Goal: Check status: Check status

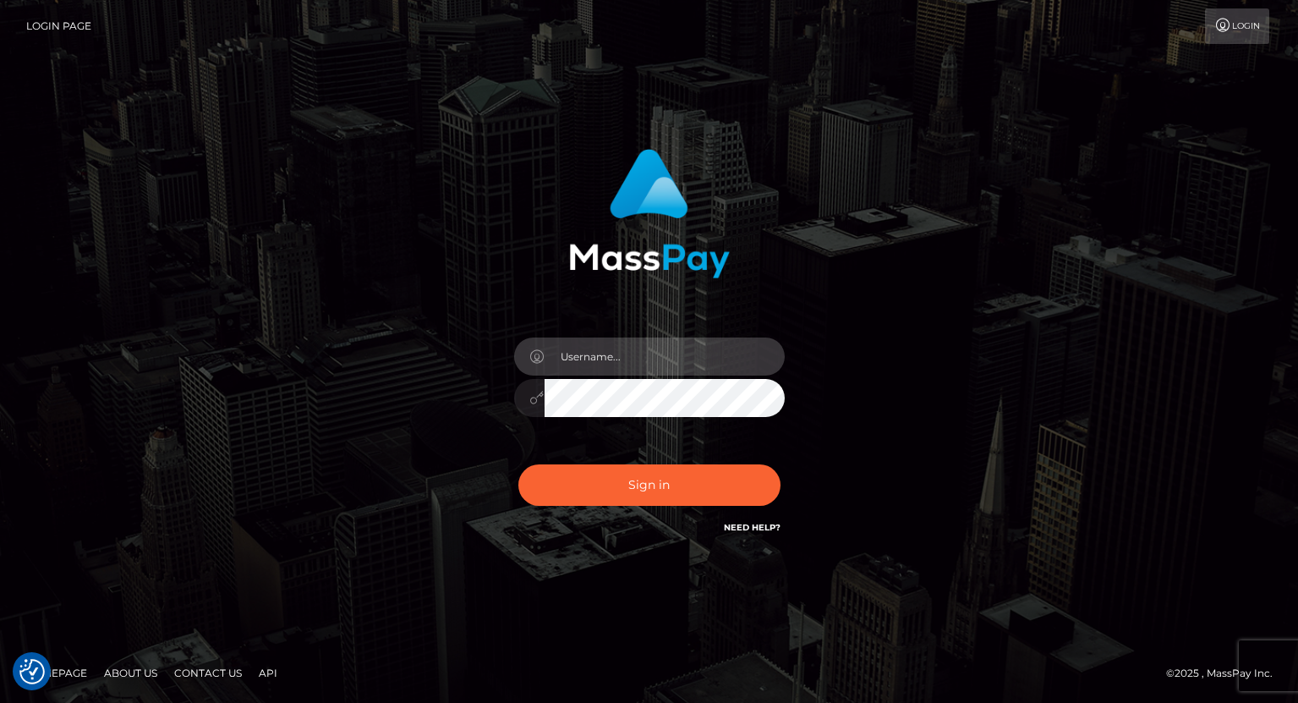
click at [619, 343] on input "text" at bounding box center [665, 356] width 240 height 38
type input "tatyanafansly1"
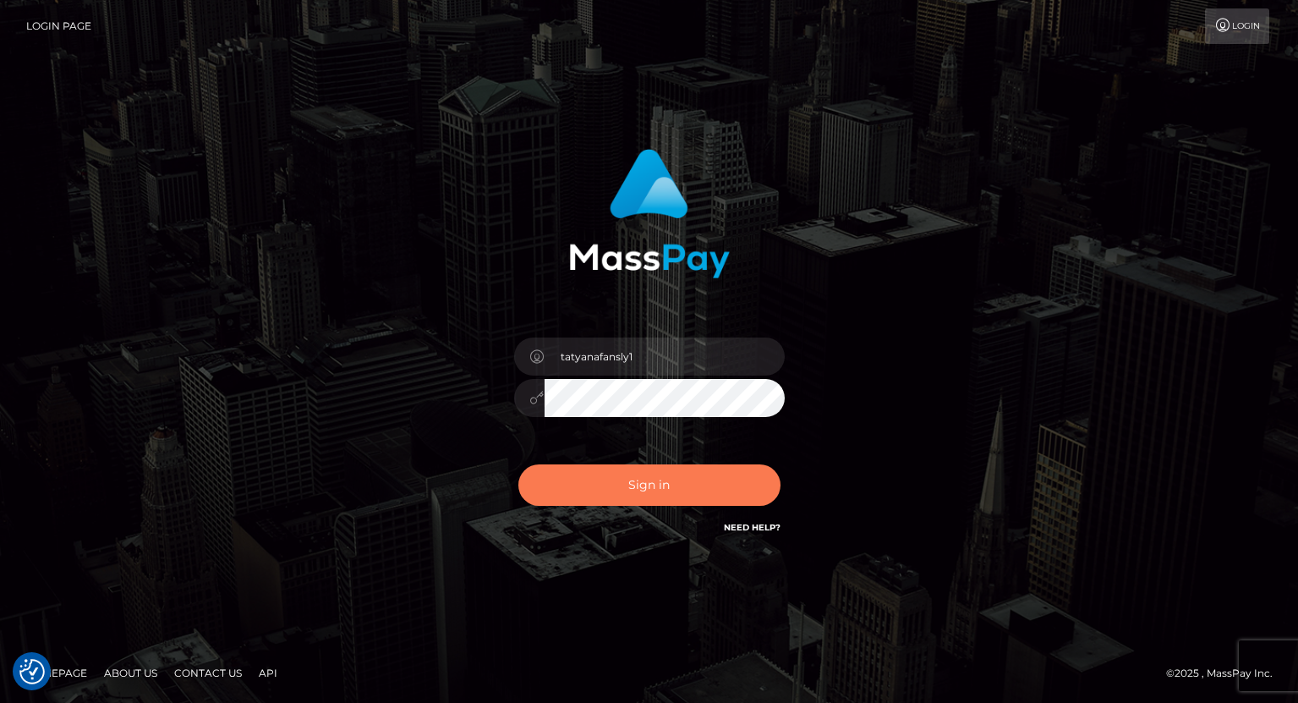
click at [623, 502] on button "Sign in" at bounding box center [649, 484] width 262 height 41
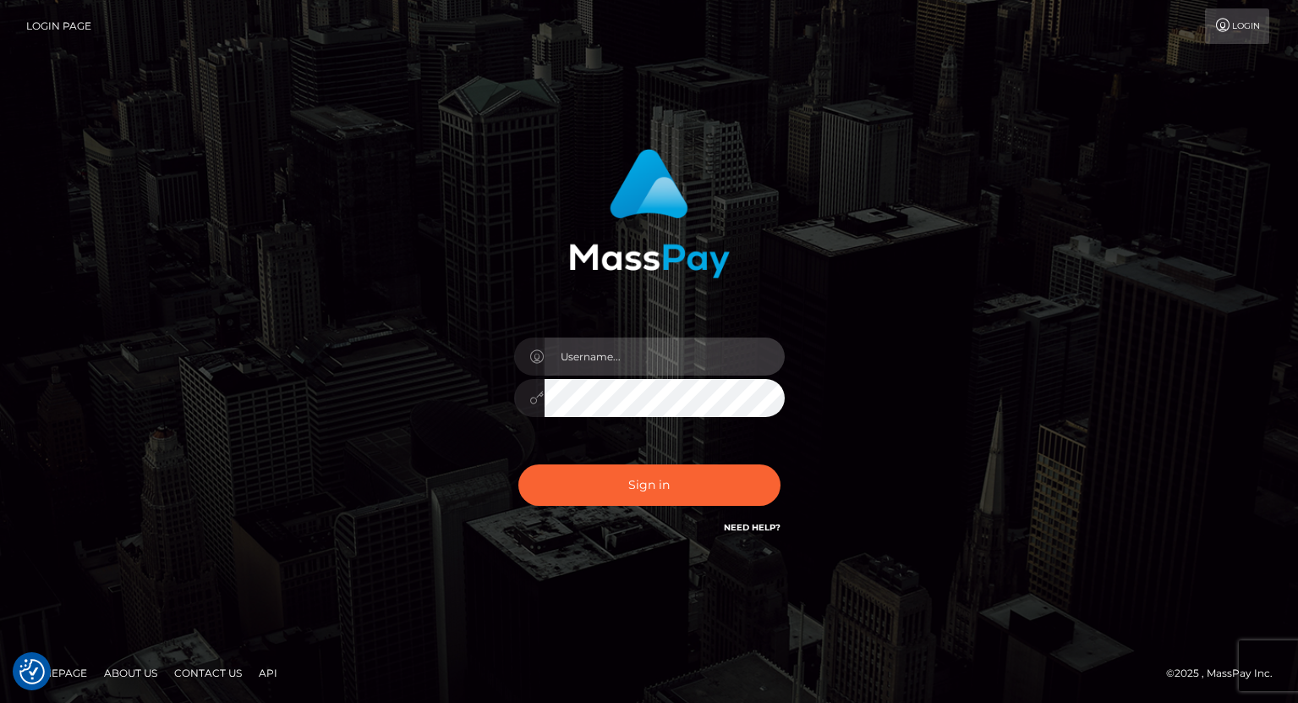
click at [654, 354] on input "text" at bounding box center [665, 356] width 240 height 38
type input "tatyanafansly1"
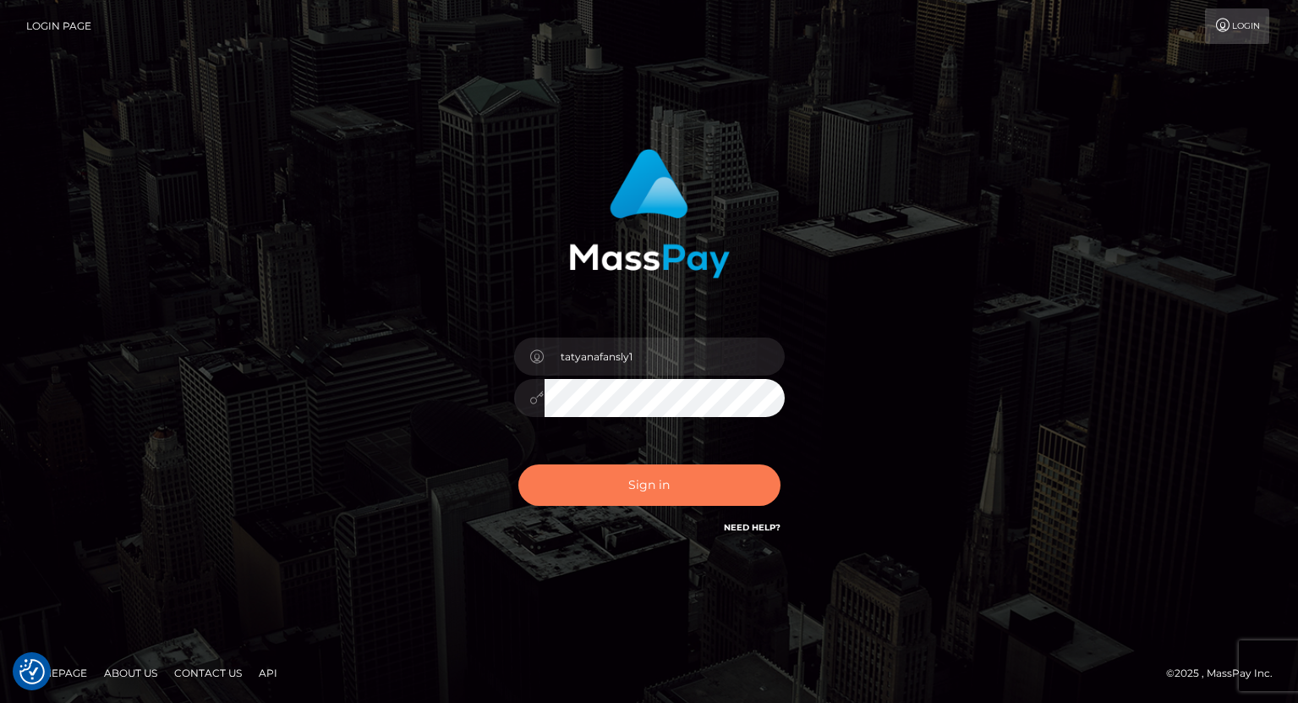
click at [648, 472] on button "Sign in" at bounding box center [649, 484] width 262 height 41
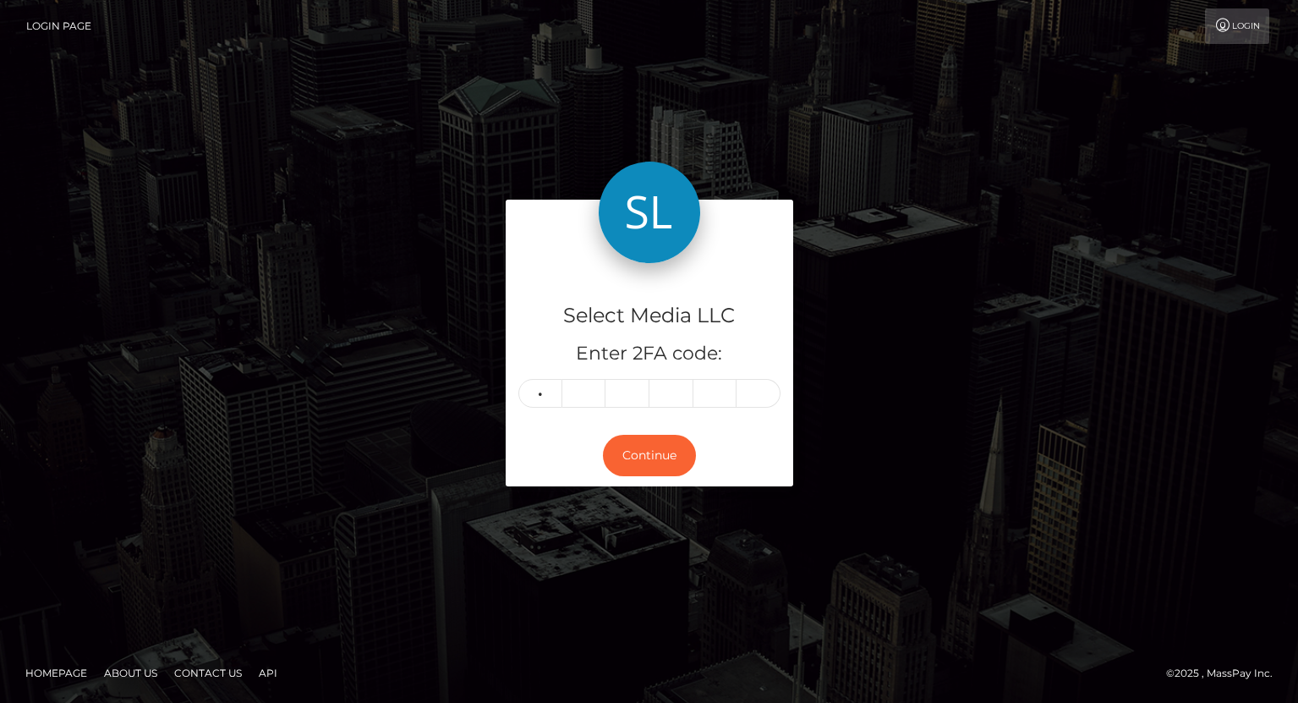
type input "5"
type input "4"
type input "7"
type input "8"
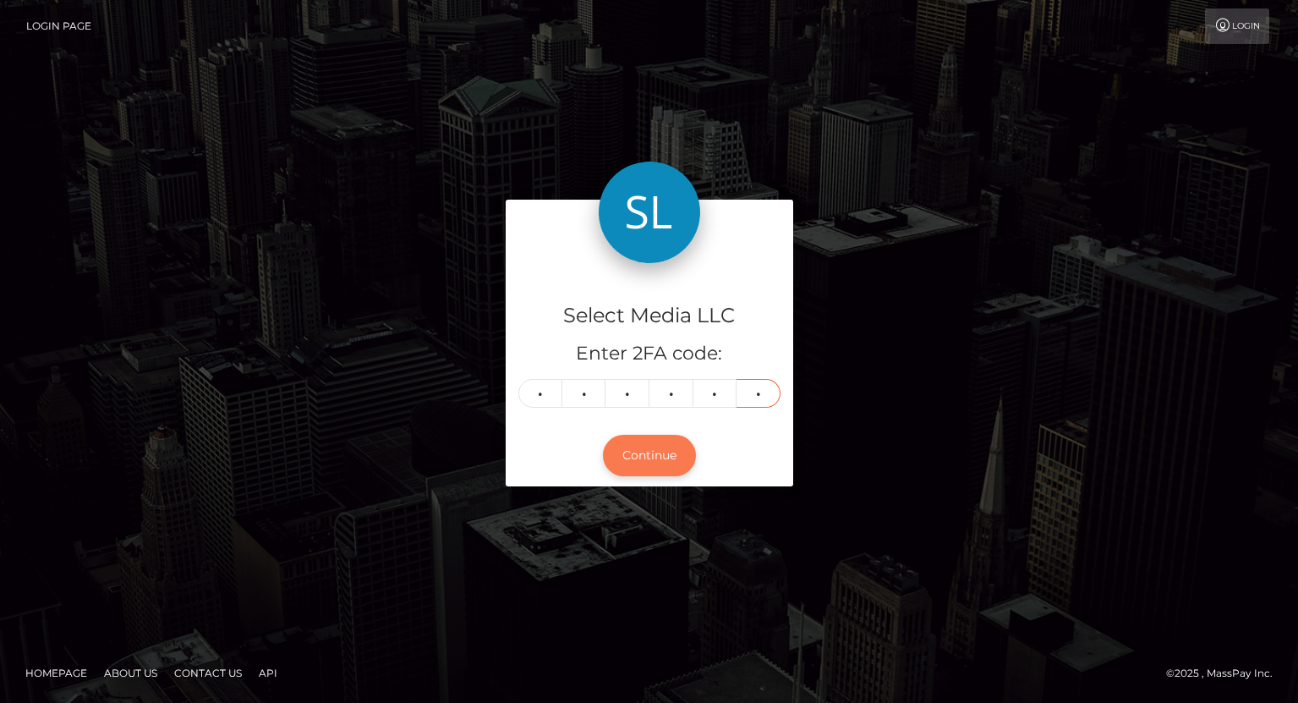
type input "6"
click at [652, 469] on button "Continue" at bounding box center [649, 455] width 93 height 41
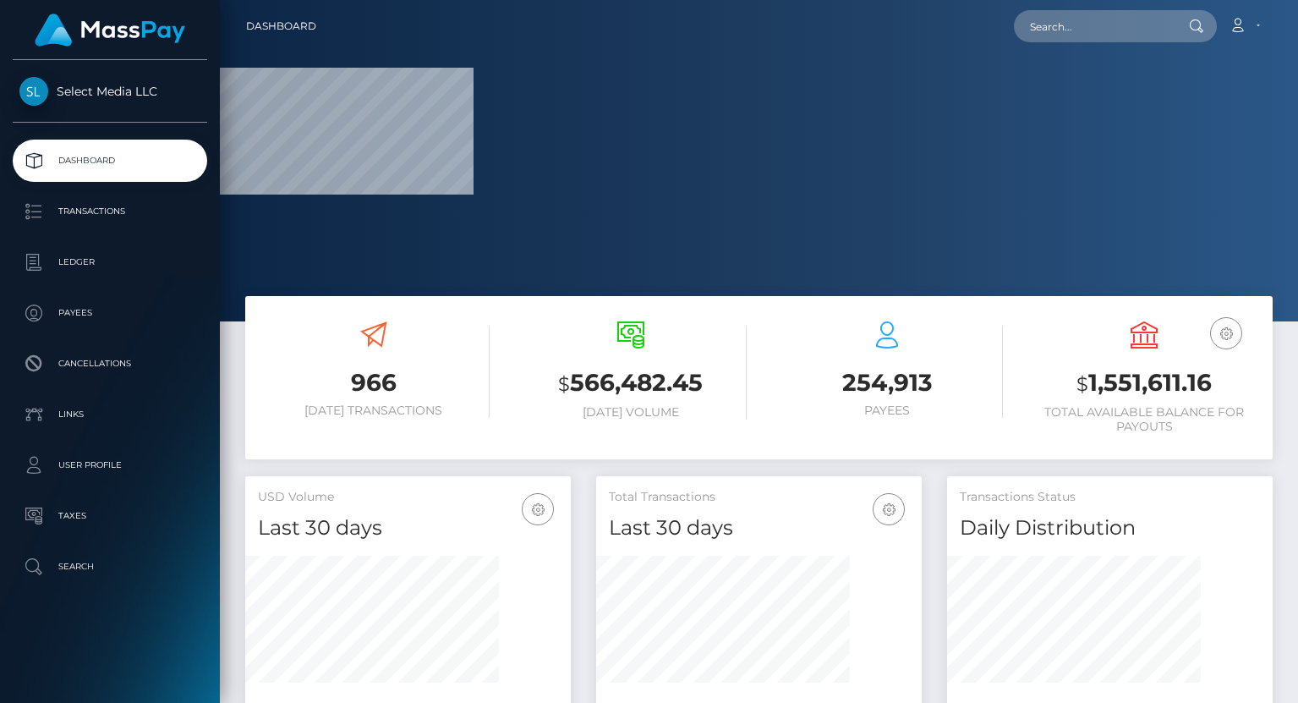
click at [1132, 383] on h3 "$ 1,551,611.16" at bounding box center [1144, 383] width 232 height 35
click at [145, 267] on p "Ledger" at bounding box center [109, 262] width 181 height 25
